Goal: Find specific page/section: Find specific page/section

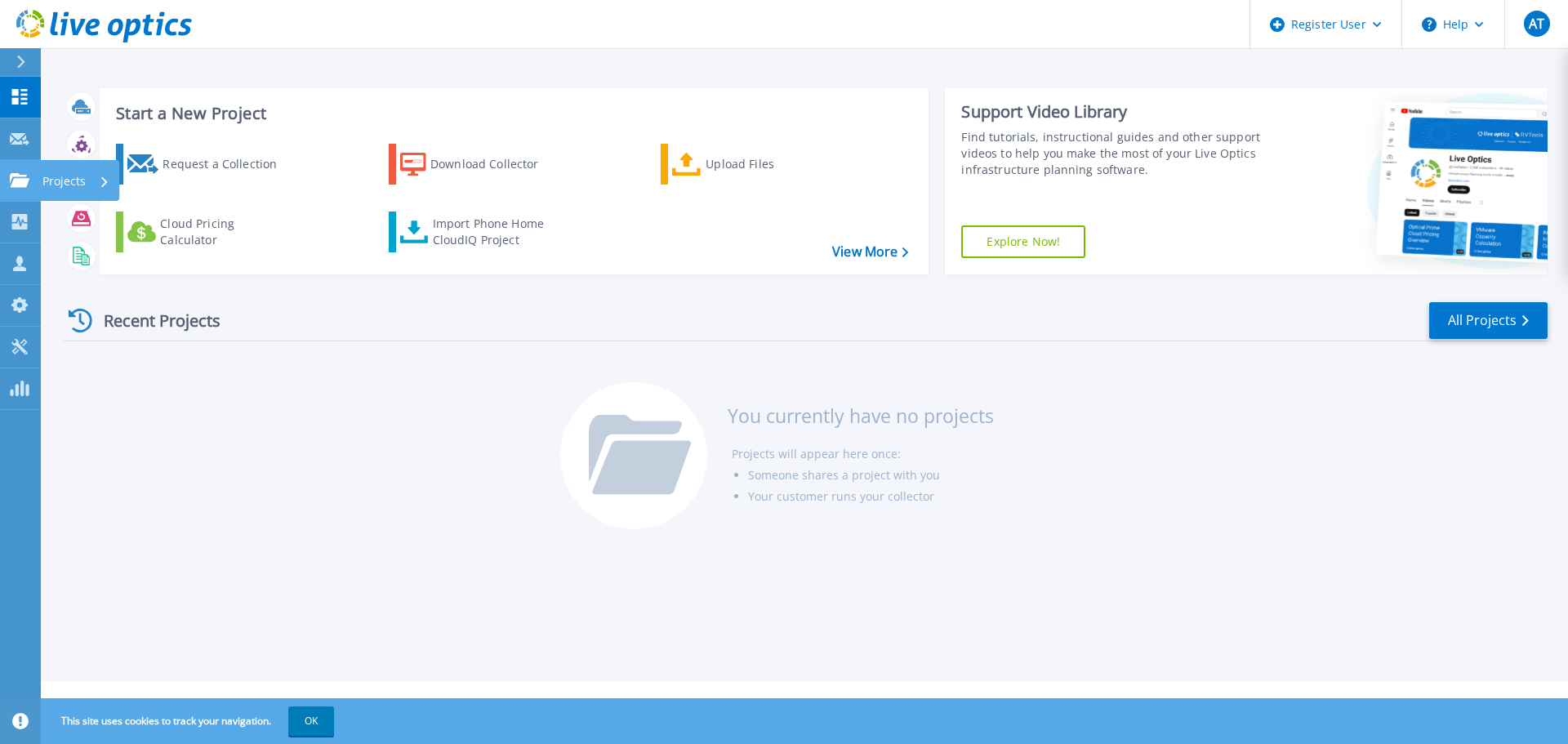
click at [18, 181] on icon at bounding box center [19, 180] width 19 height 14
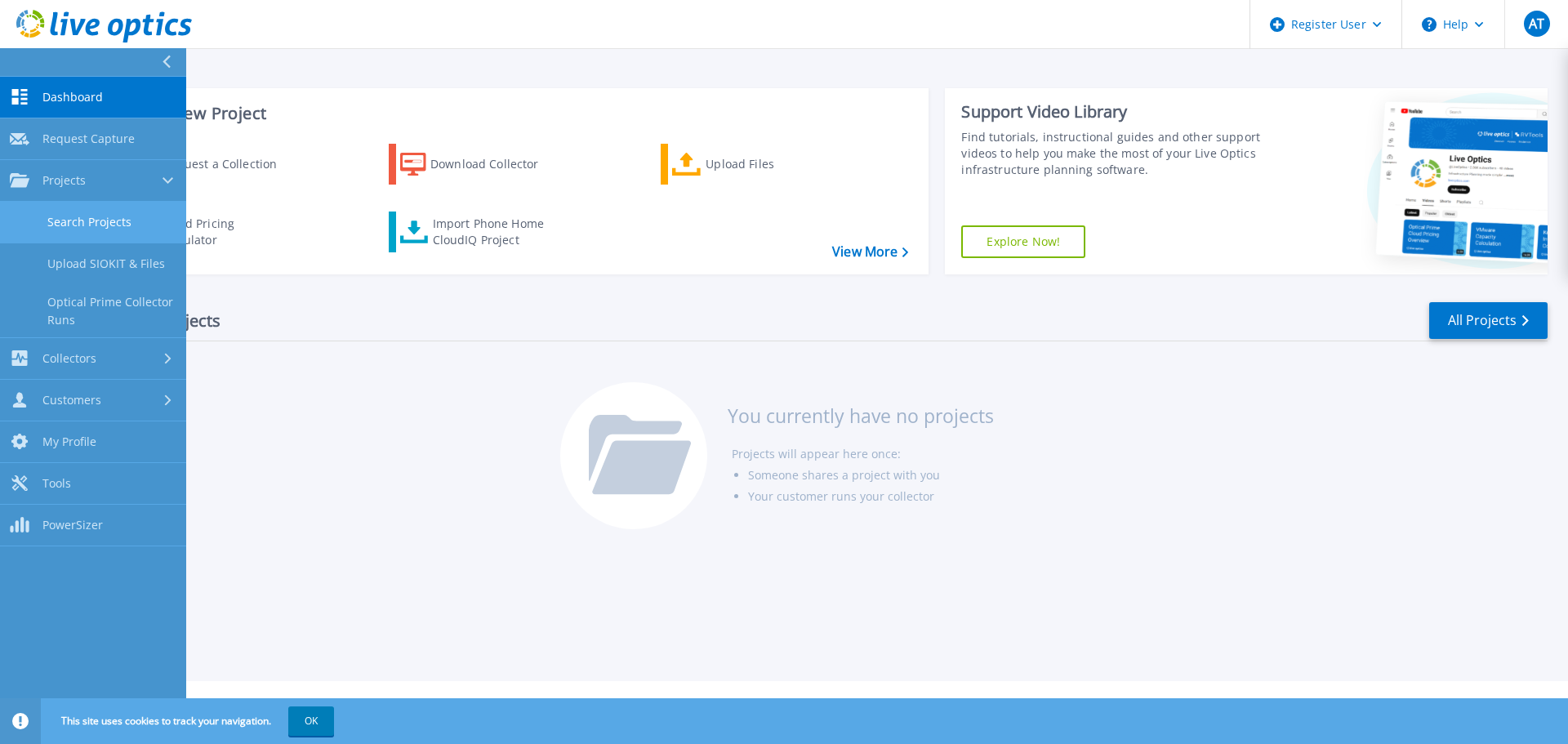
click at [88, 217] on link "Search Projects" at bounding box center [93, 222] width 186 height 41
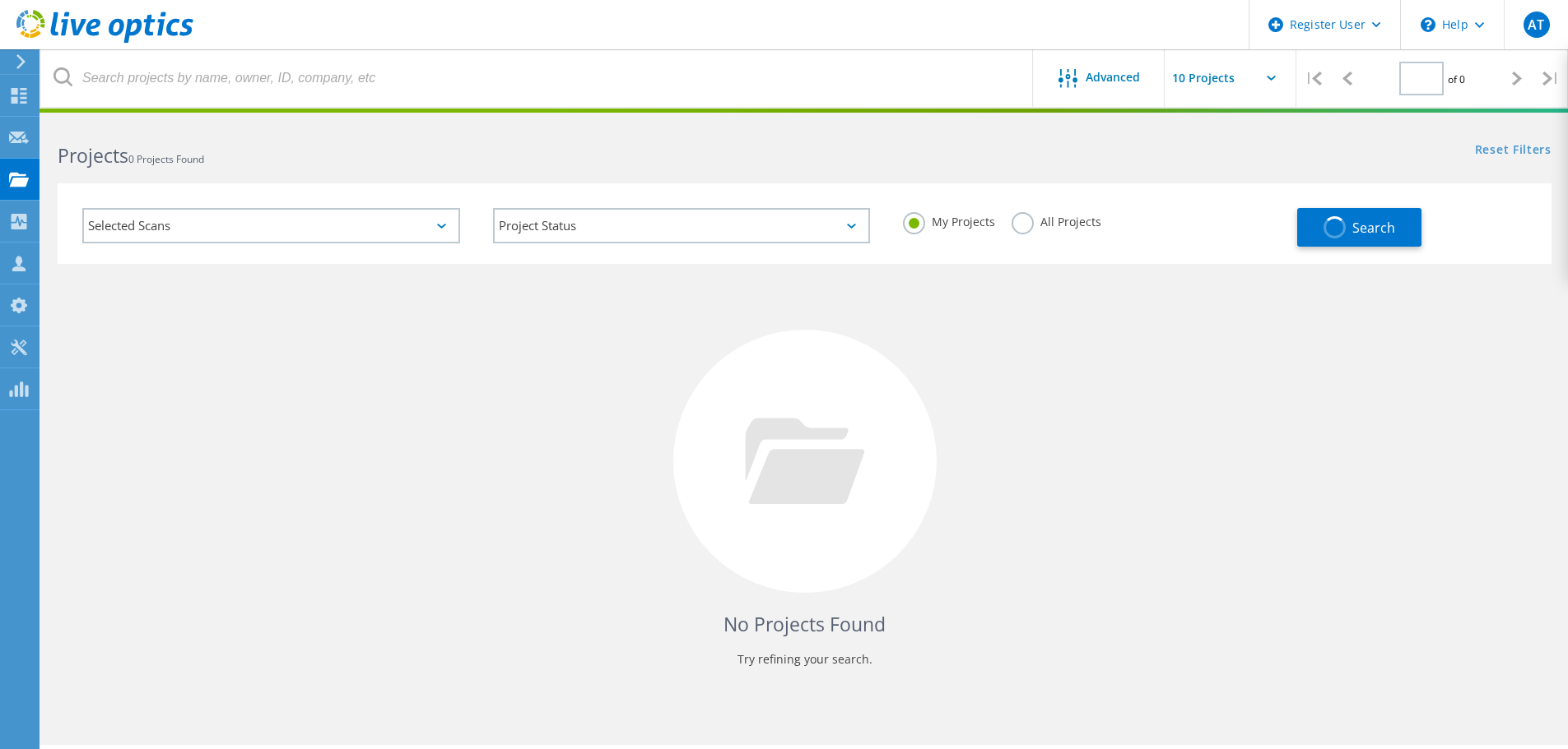
type input "1"
click at [349, 220] on div "Selected Scans" at bounding box center [271, 225] width 378 height 35
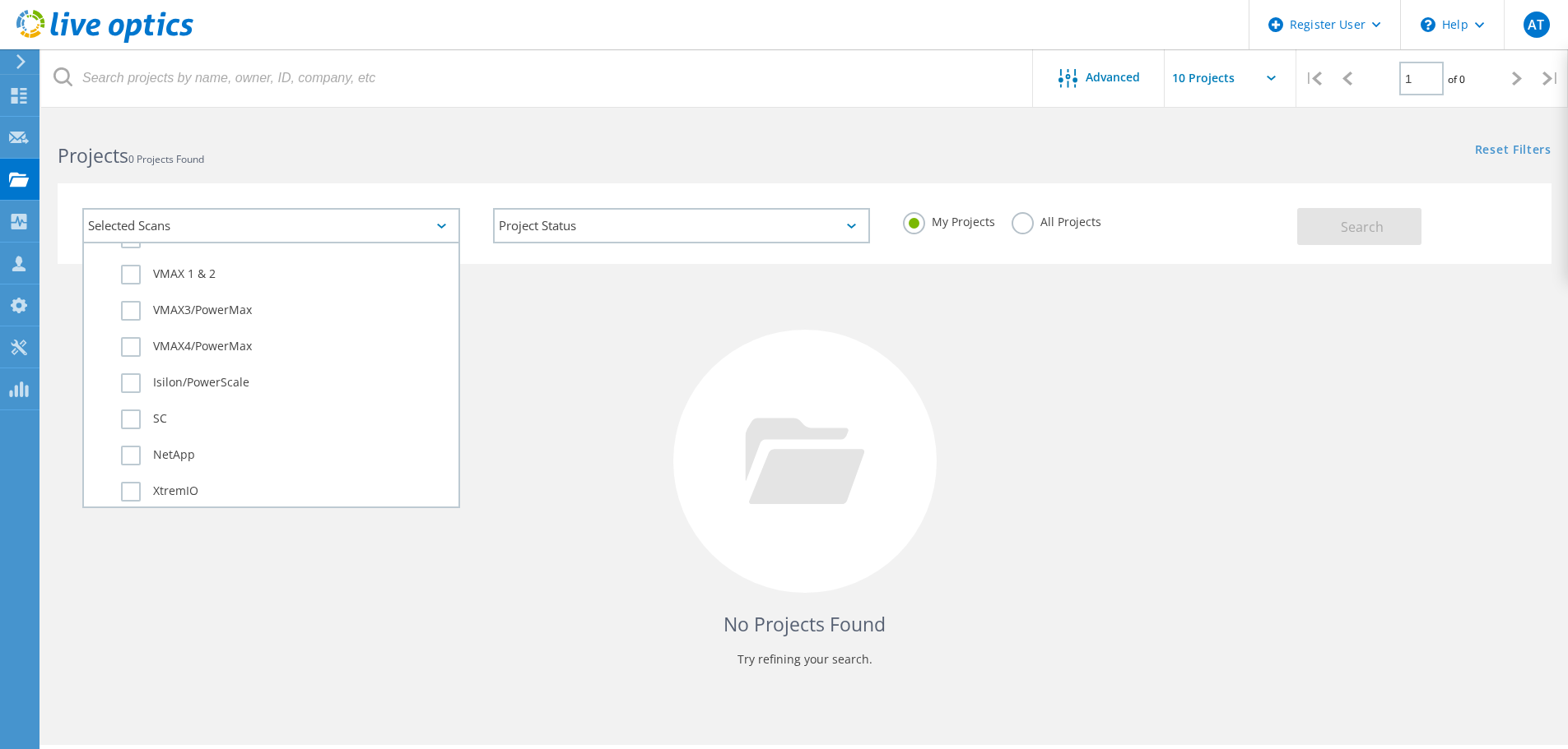
scroll to position [493, 0]
click at [225, 380] on label "Isilon/PowerScale" at bounding box center [286, 382] width 329 height 19
click at [0, 0] on input "Isilon/PowerScale" at bounding box center [0, 0] width 0 height 0
click at [1076, 225] on label "All Projects" at bounding box center [1056, 220] width 89 height 16
click at [0, 0] on input "All Projects" at bounding box center [0, 0] width 0 height 0
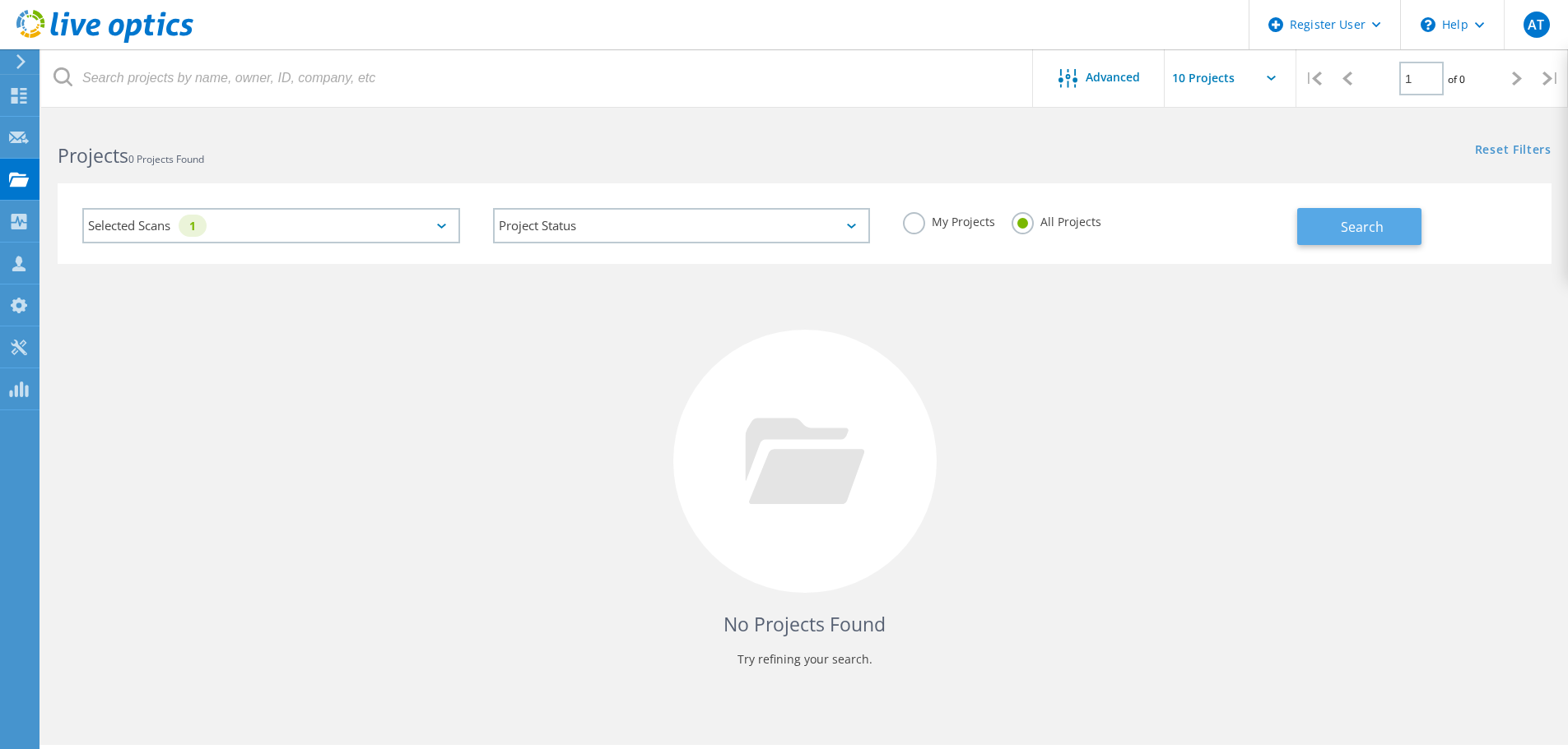
click at [1334, 218] on button "Search" at bounding box center [1359, 226] width 124 height 37
